Goal: Task Accomplishment & Management: Manage account settings

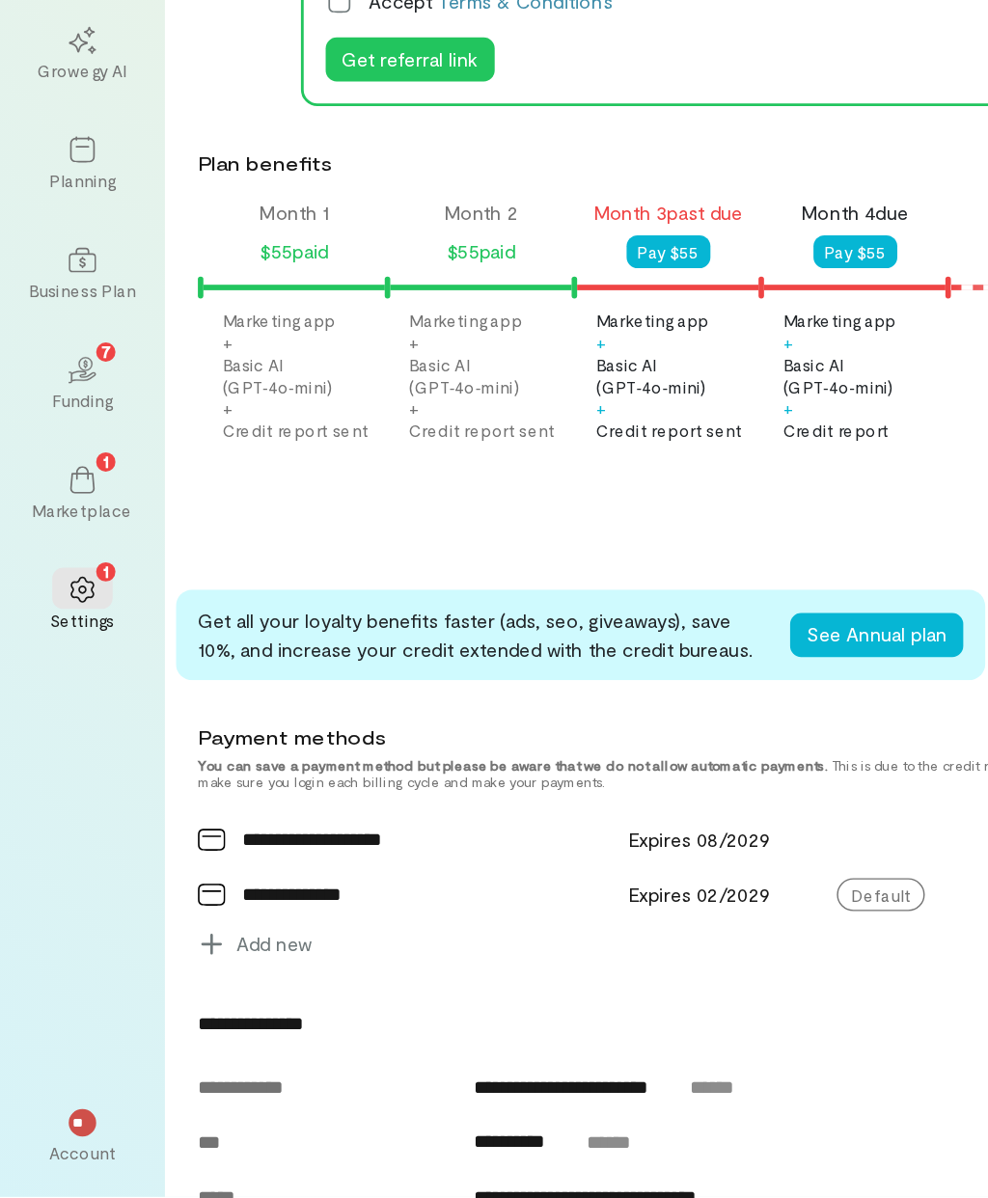
scroll to position [0, 328]
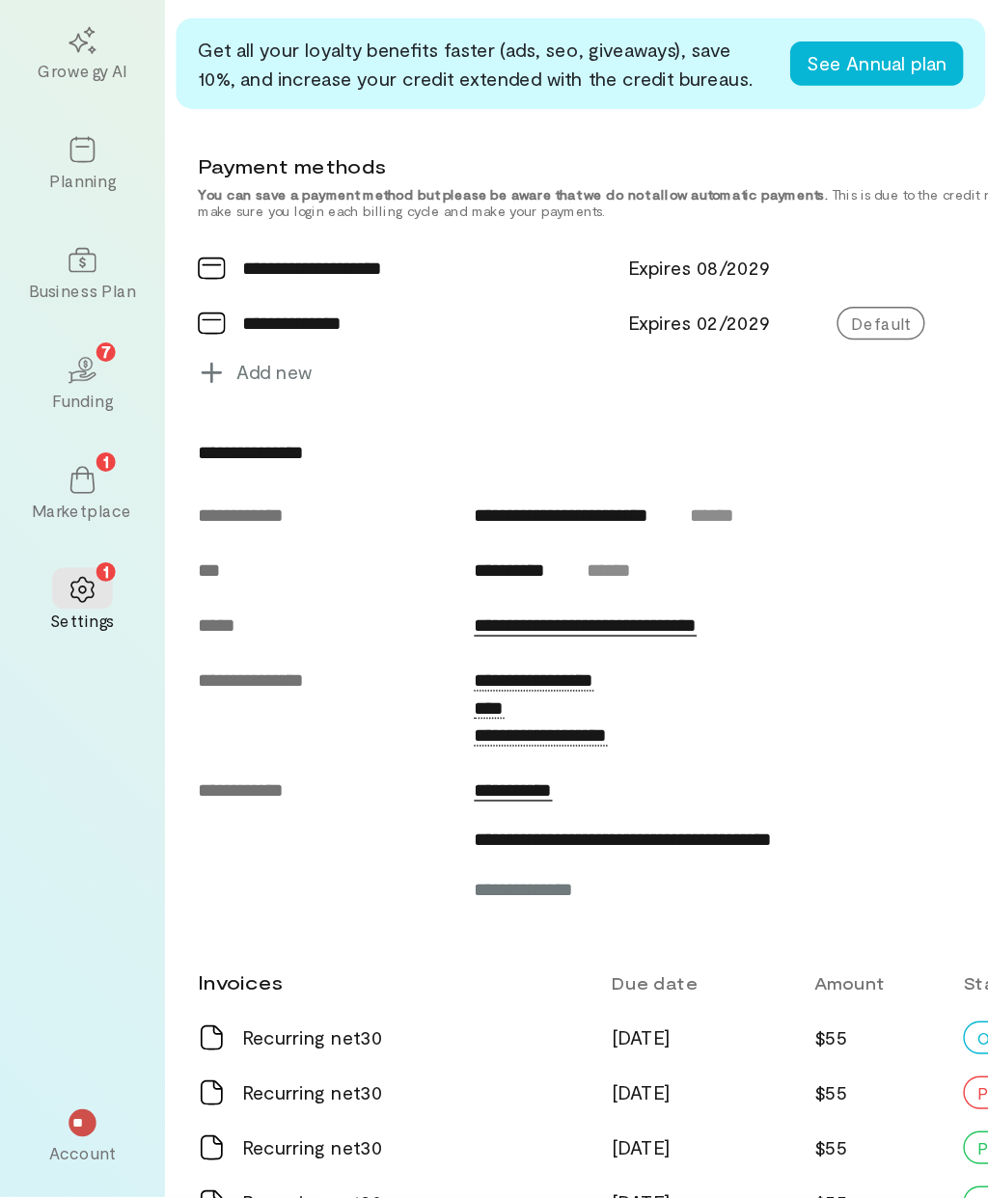
click at [60, 739] on icon at bounding box center [57, 748] width 19 height 19
click at [52, 739] on icon at bounding box center [57, 748] width 19 height 19
click at [66, 740] on icon at bounding box center [57, 749] width 16 height 18
click at [63, 656] on div "1" at bounding box center [58, 670] width 42 height 29
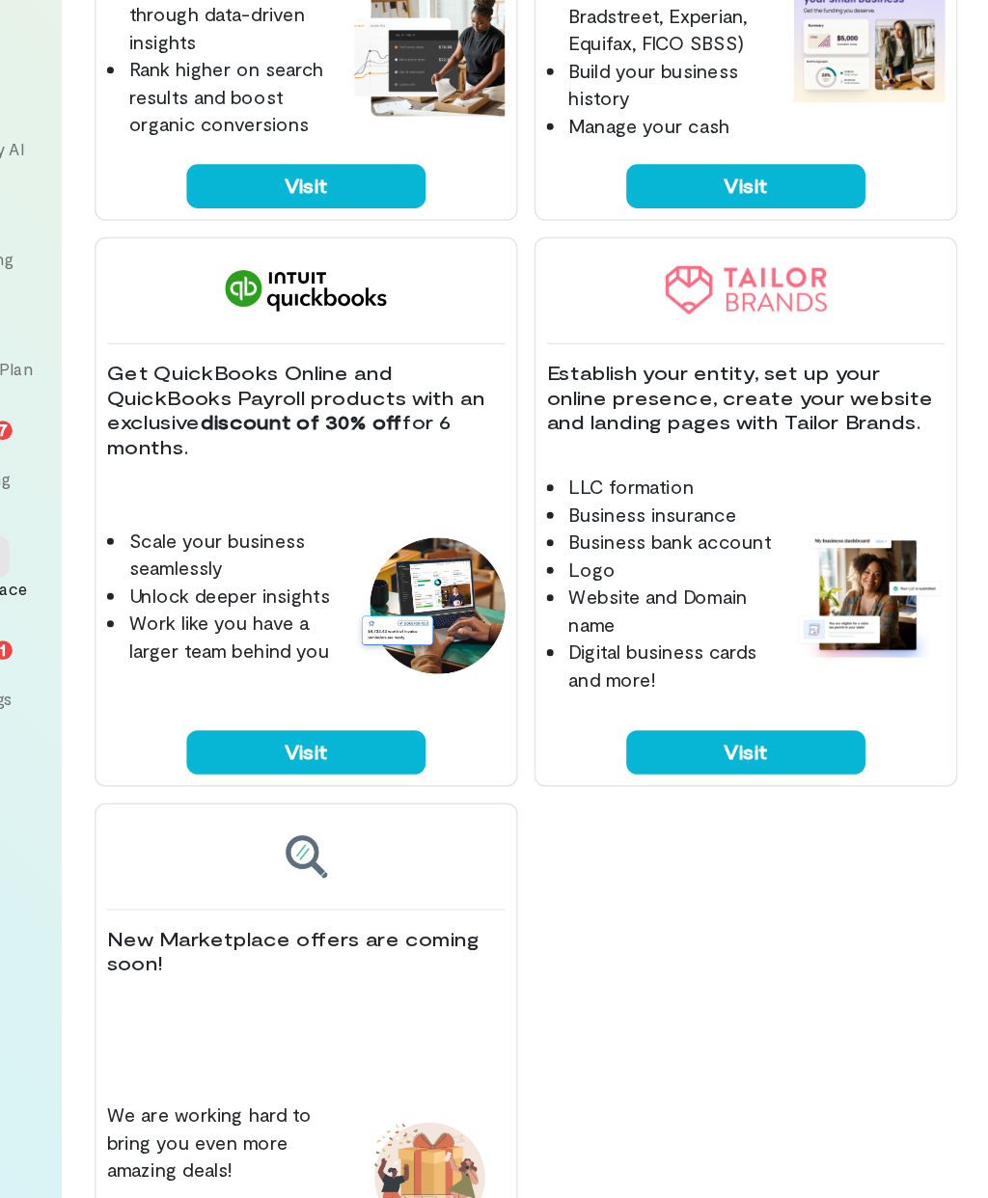
scroll to position [77, 0]
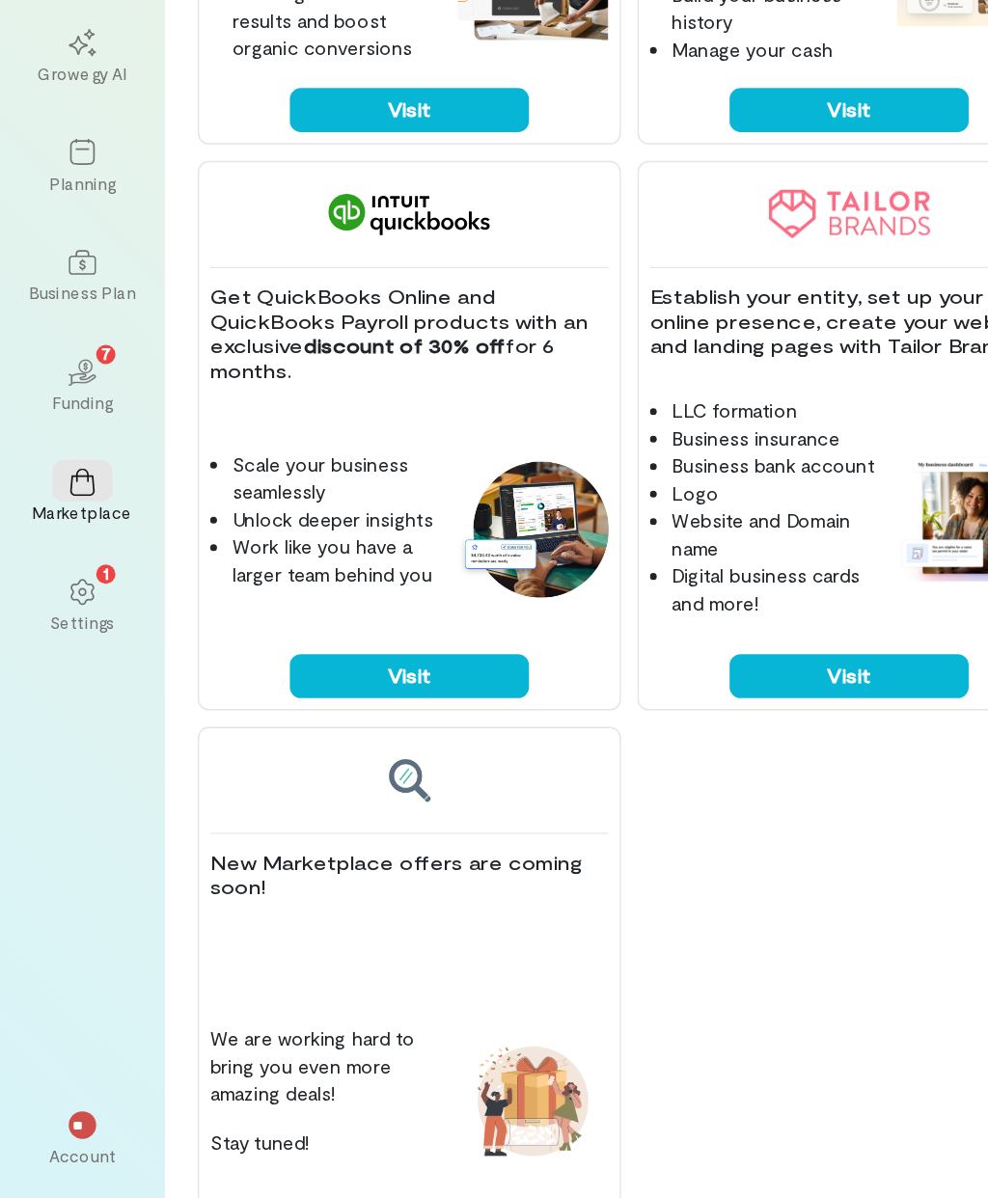
click at [59, 1141] on span "**" at bounding box center [58, 1147] width 14 height 12
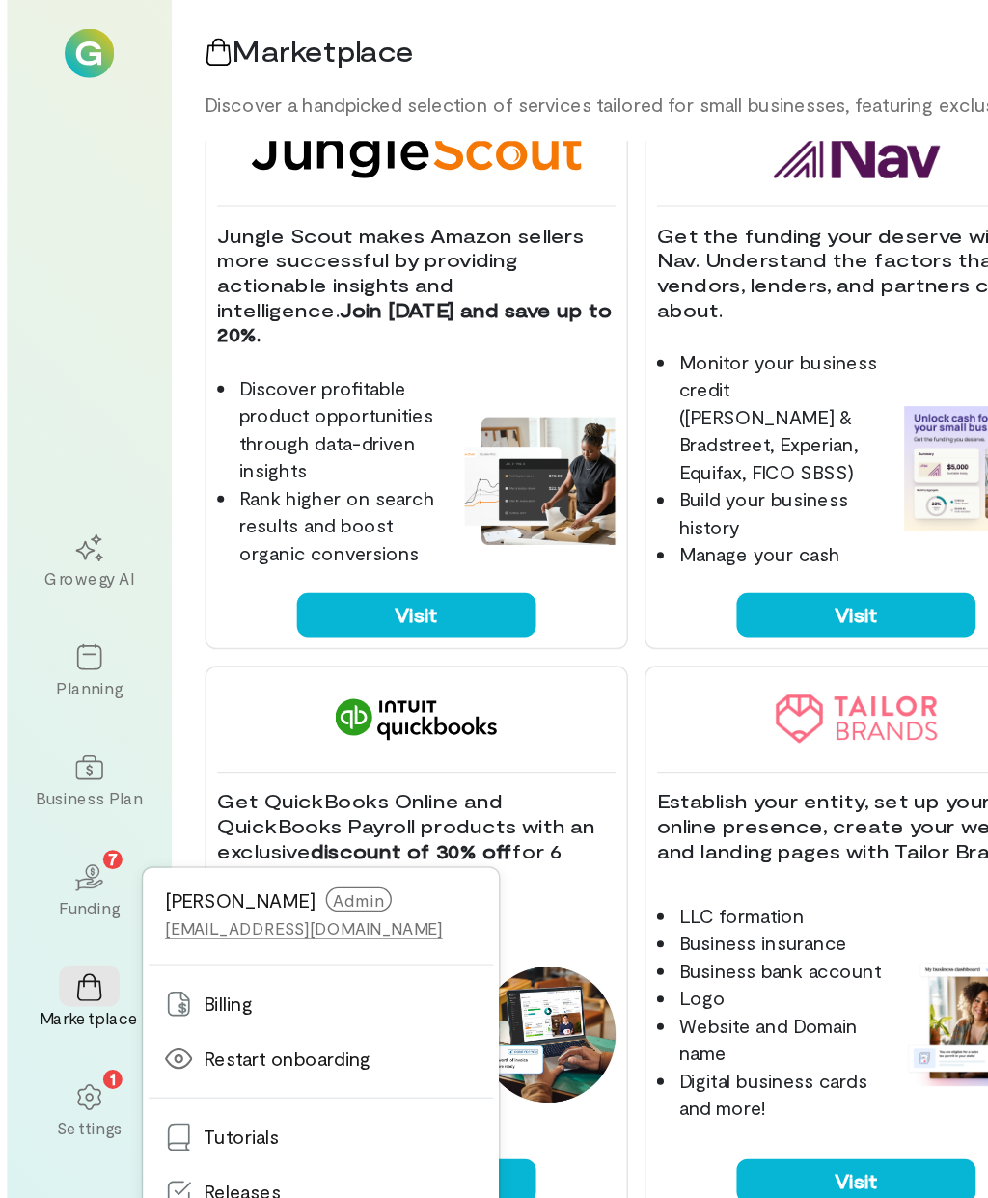
scroll to position [62, 0]
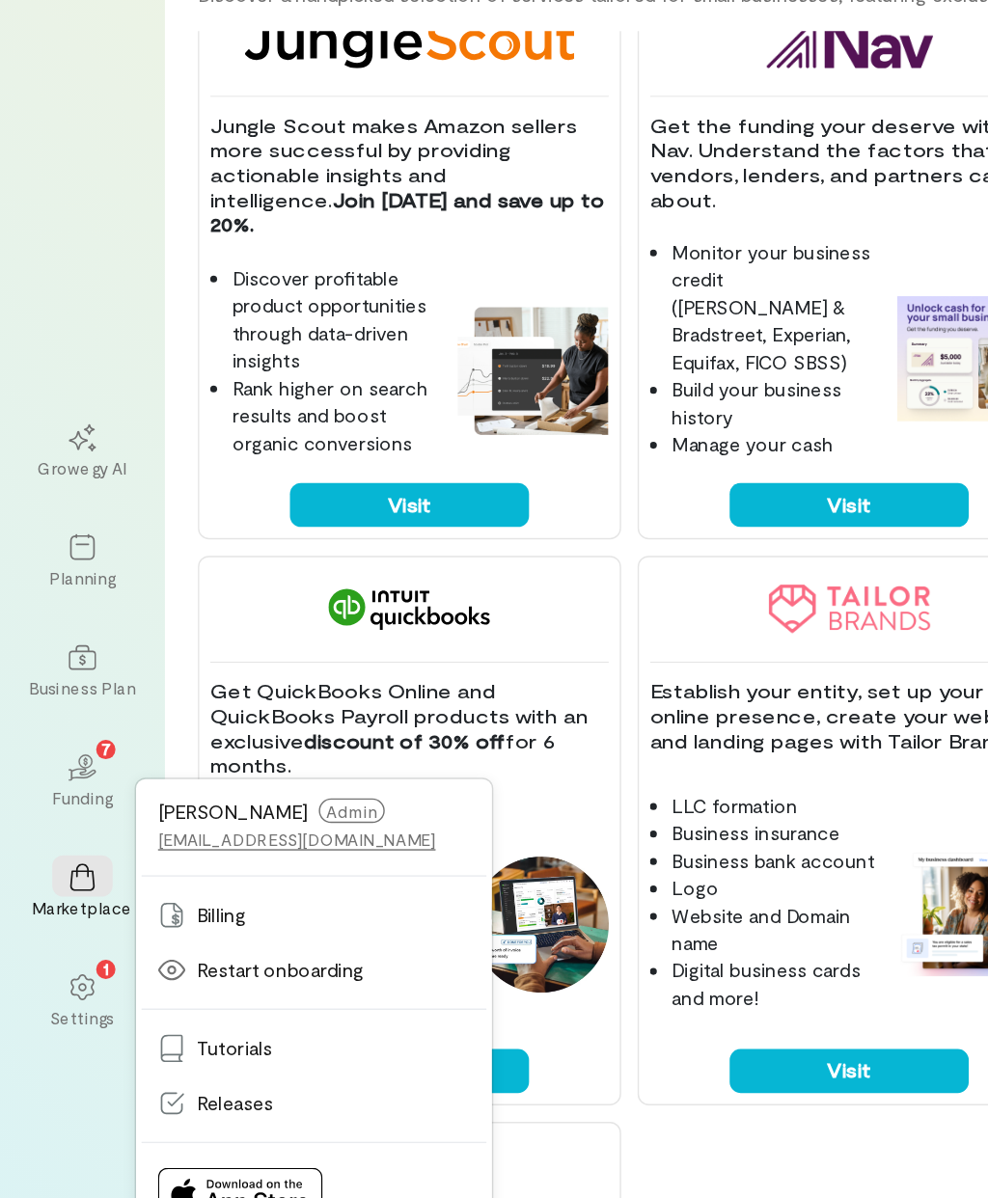
click at [52, 531] on icon at bounding box center [57, 540] width 19 height 19
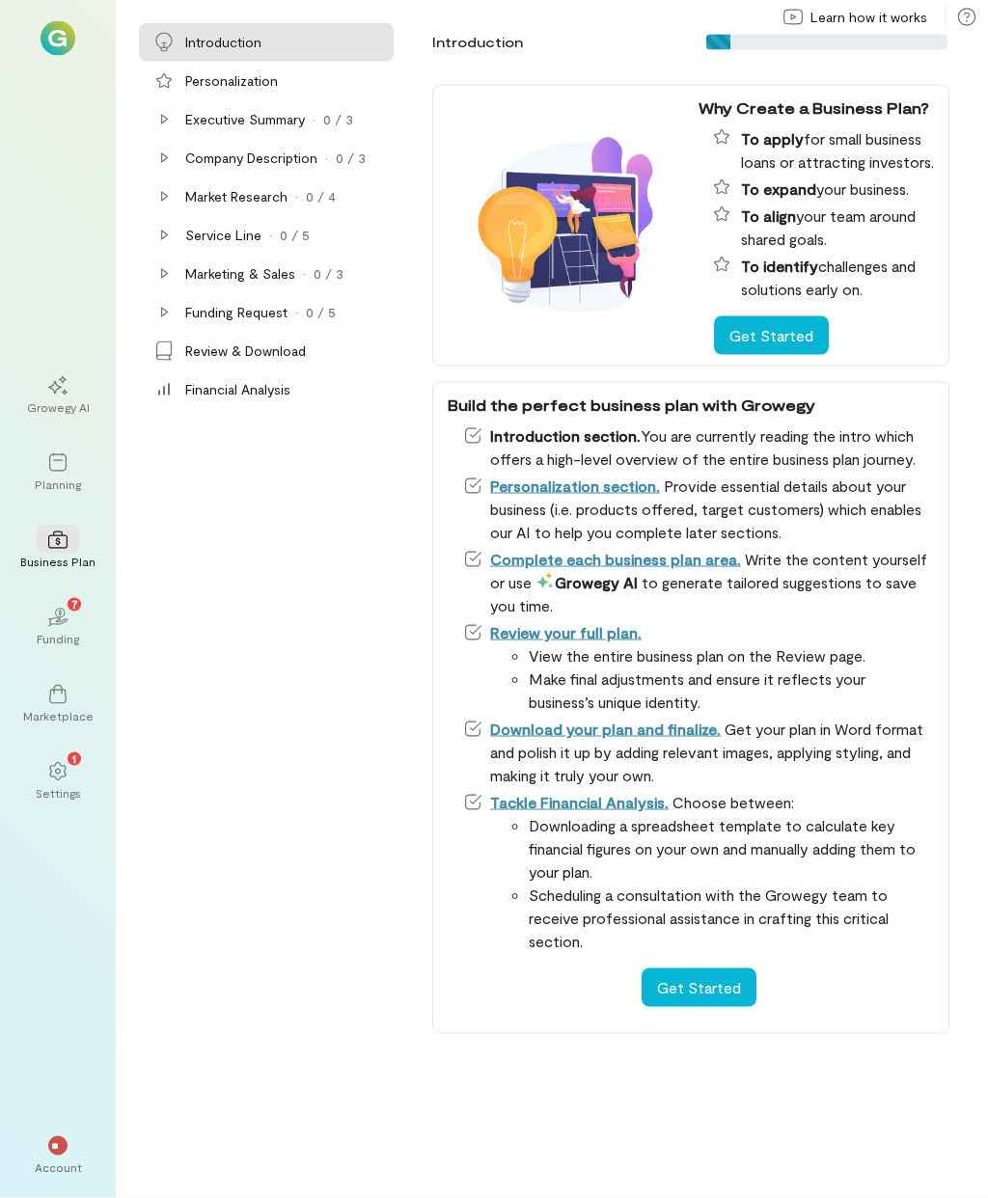
scroll to position [6, 0]
click at [59, 415] on div "Growegy AI" at bounding box center [58, 406] width 63 height 15
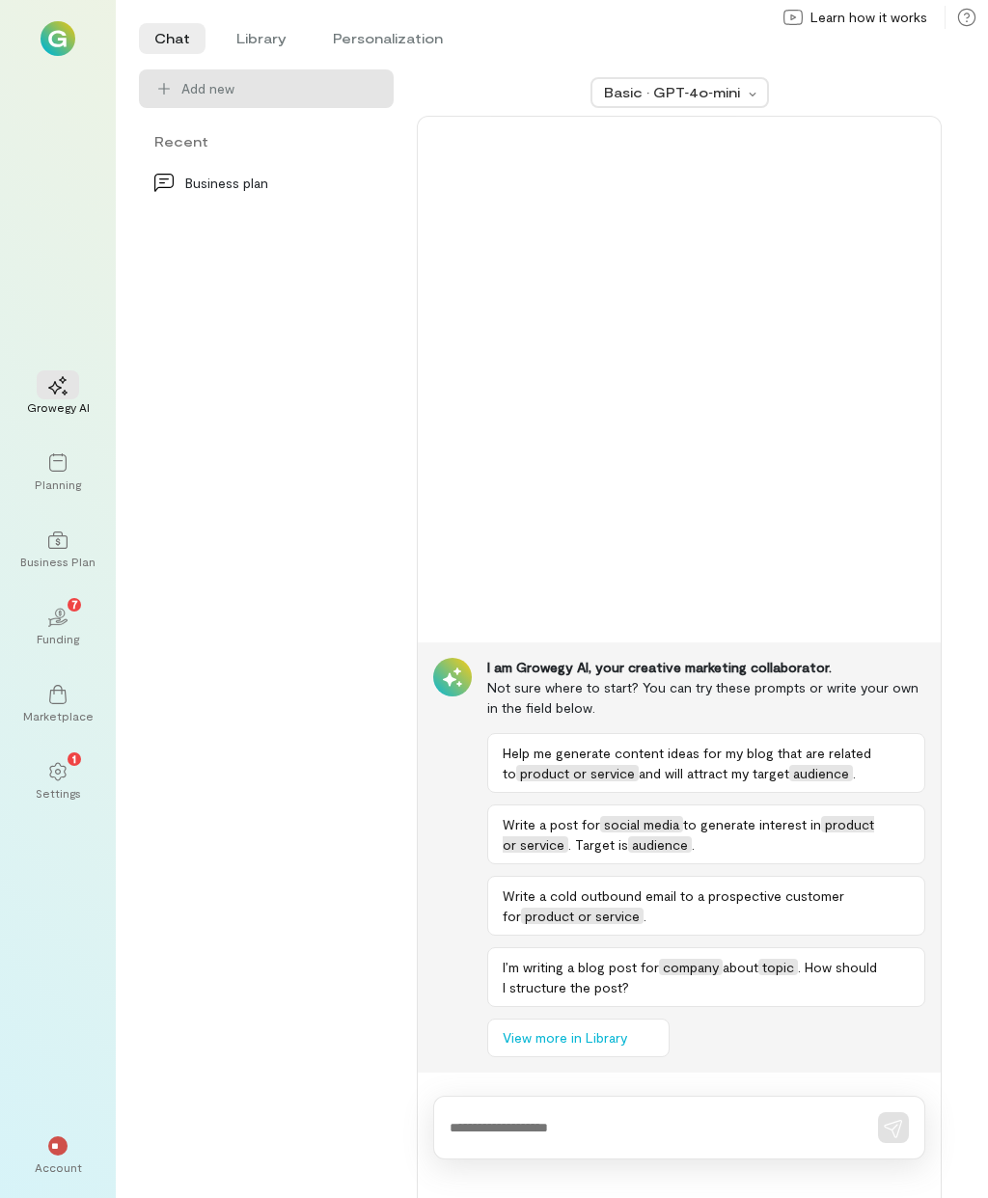
click at [55, 492] on div "Planning" at bounding box center [58, 484] width 46 height 15
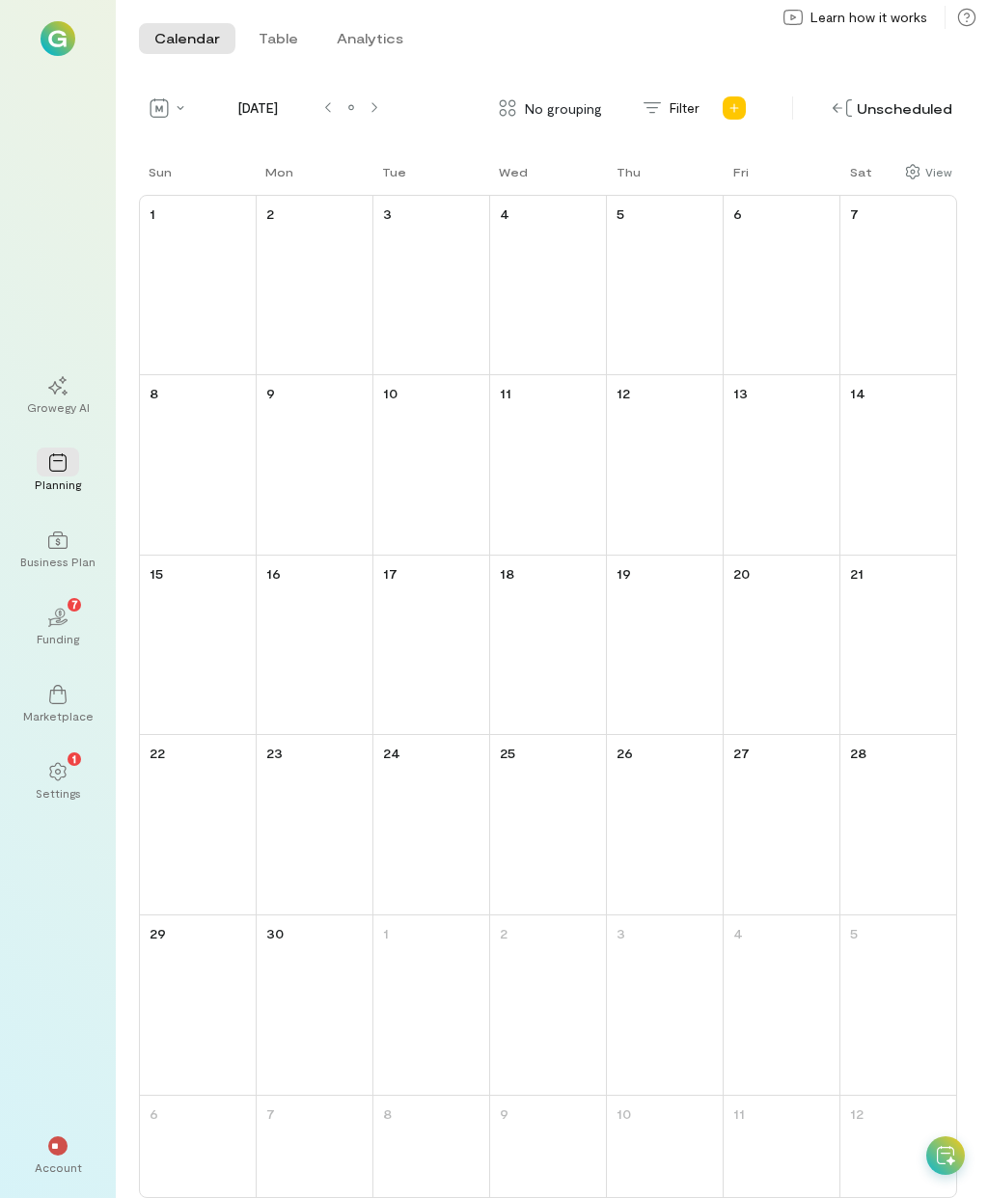
click at [67, 704] on icon at bounding box center [57, 694] width 19 height 19
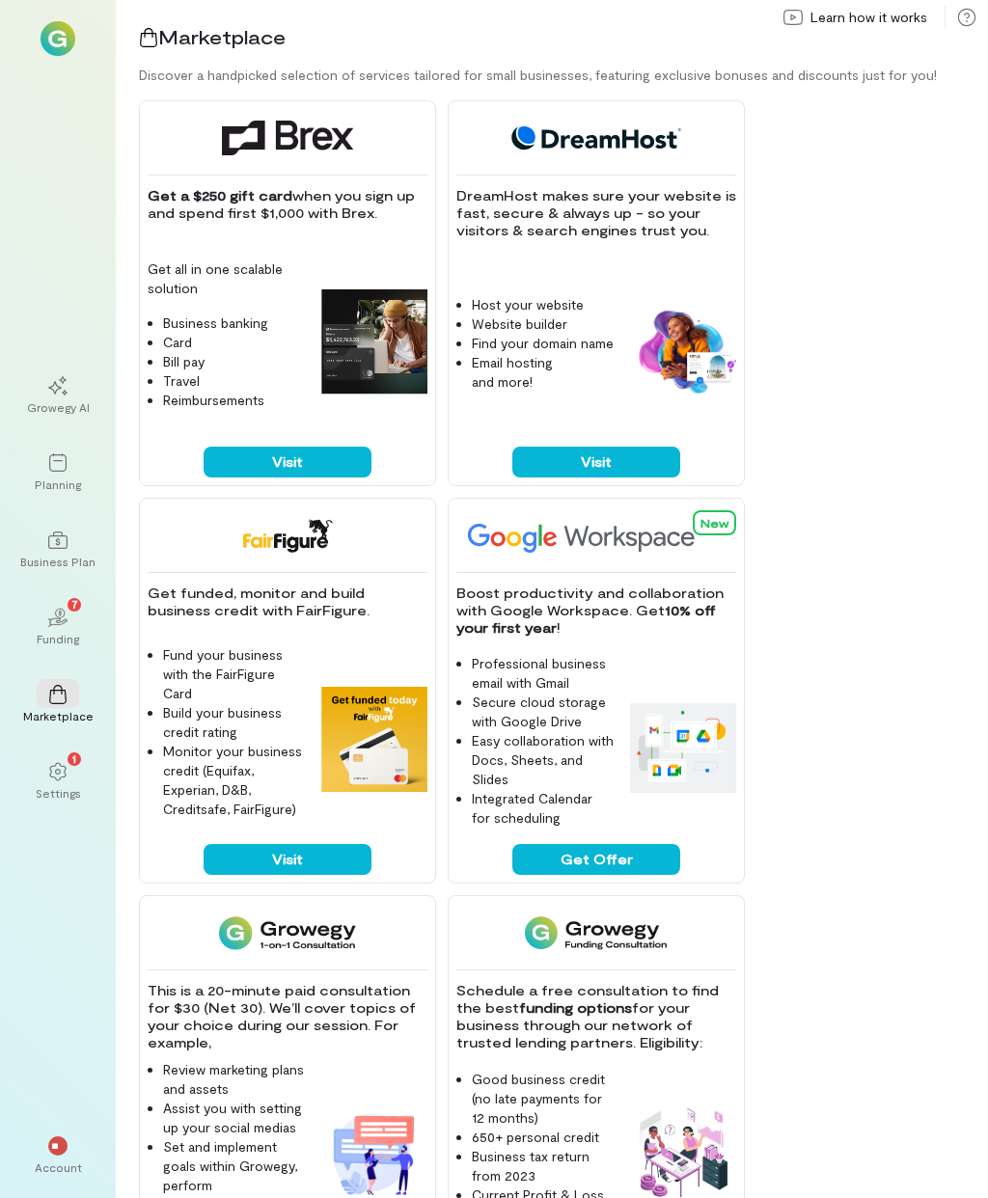
click at [69, 785] on div "1" at bounding box center [58, 770] width 42 height 29
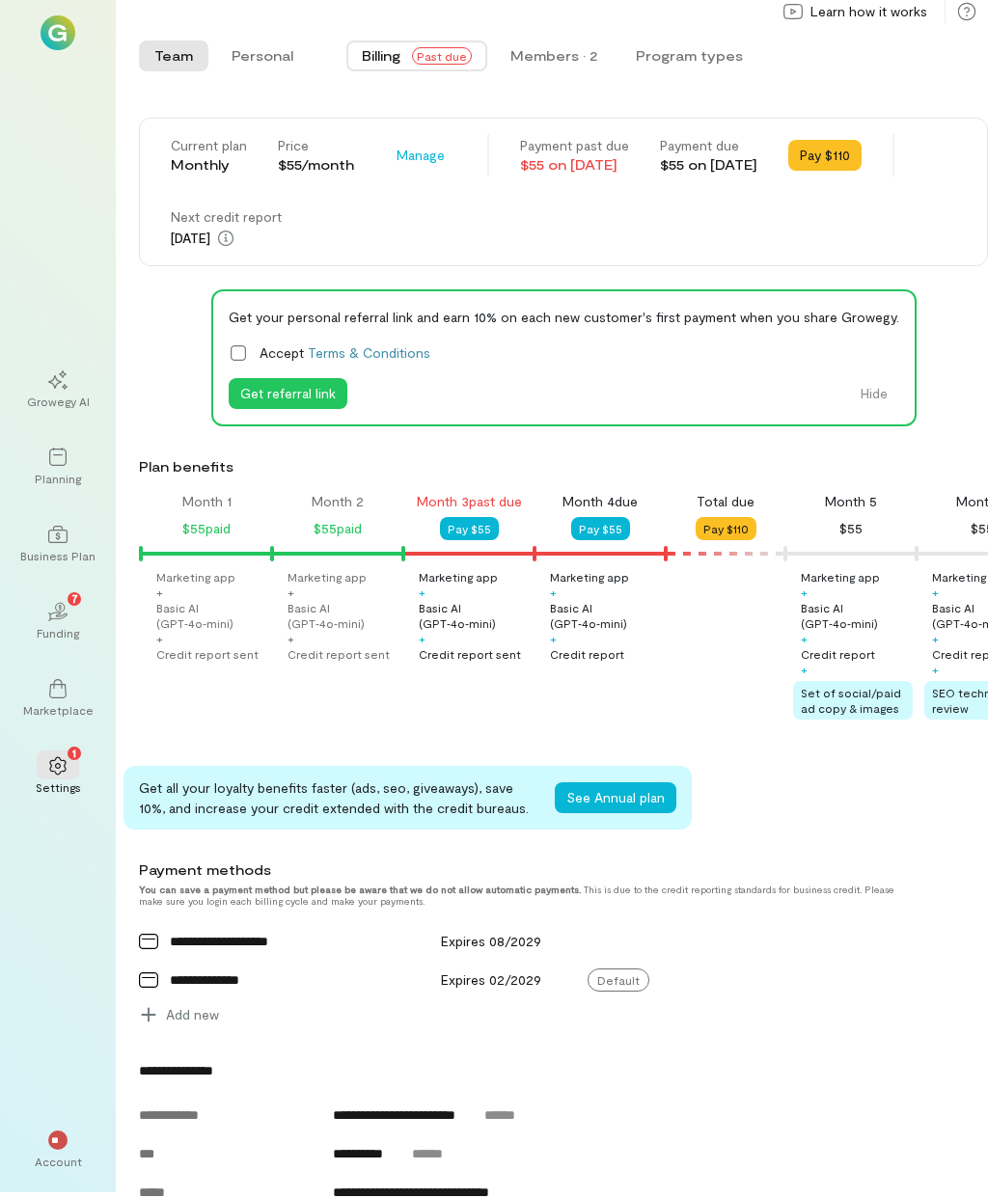
click at [490, 531] on button "Pay $55" at bounding box center [469, 528] width 59 height 23
click at [599, 523] on button "Pay $55" at bounding box center [600, 528] width 59 height 23
